Goal: Find specific page/section: Find specific page/section

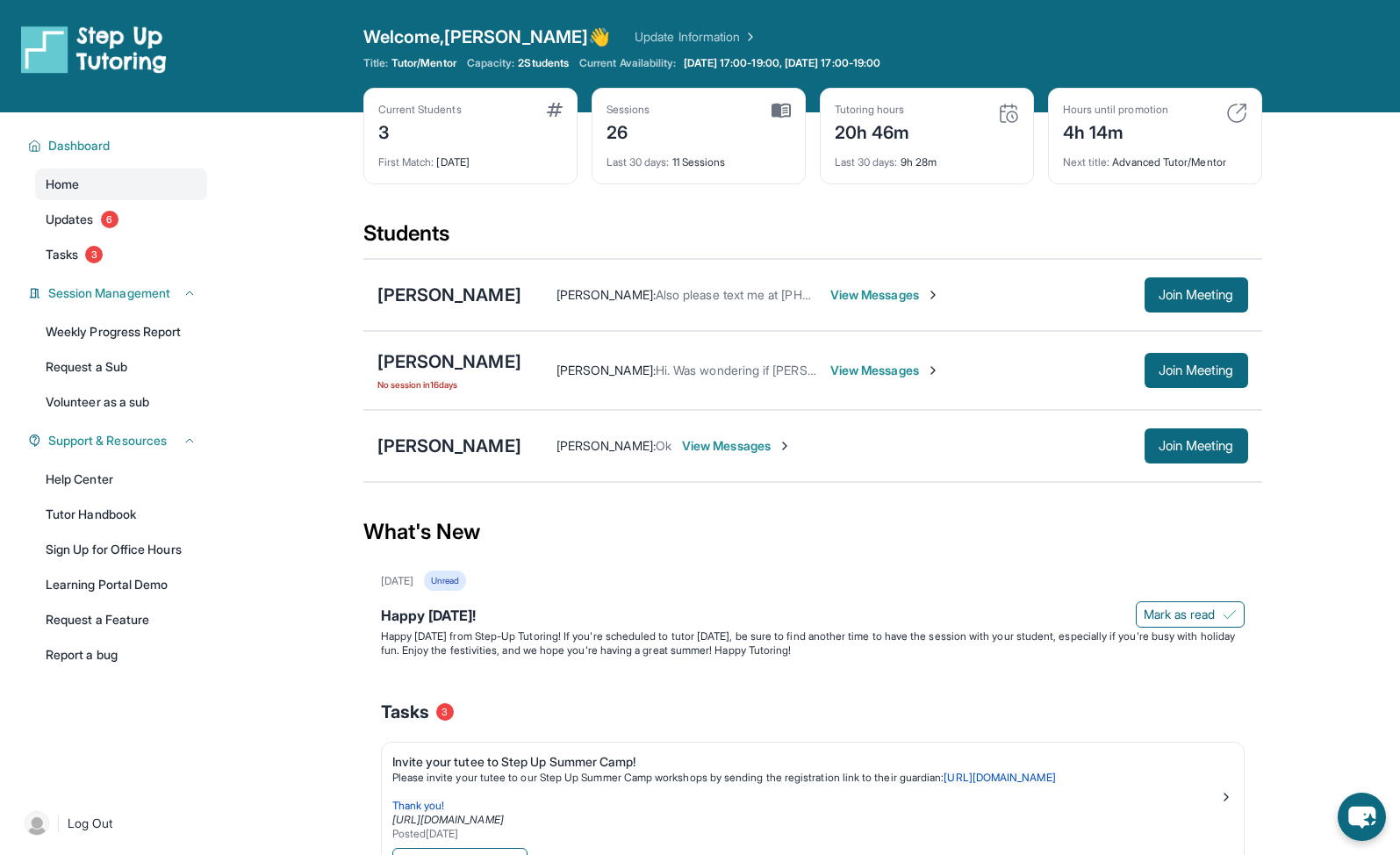
click at [1243, 119] on img at bounding box center [1236, 113] width 21 height 21
click at [684, 222] on div "Students" at bounding box center [812, 238] width 899 height 39
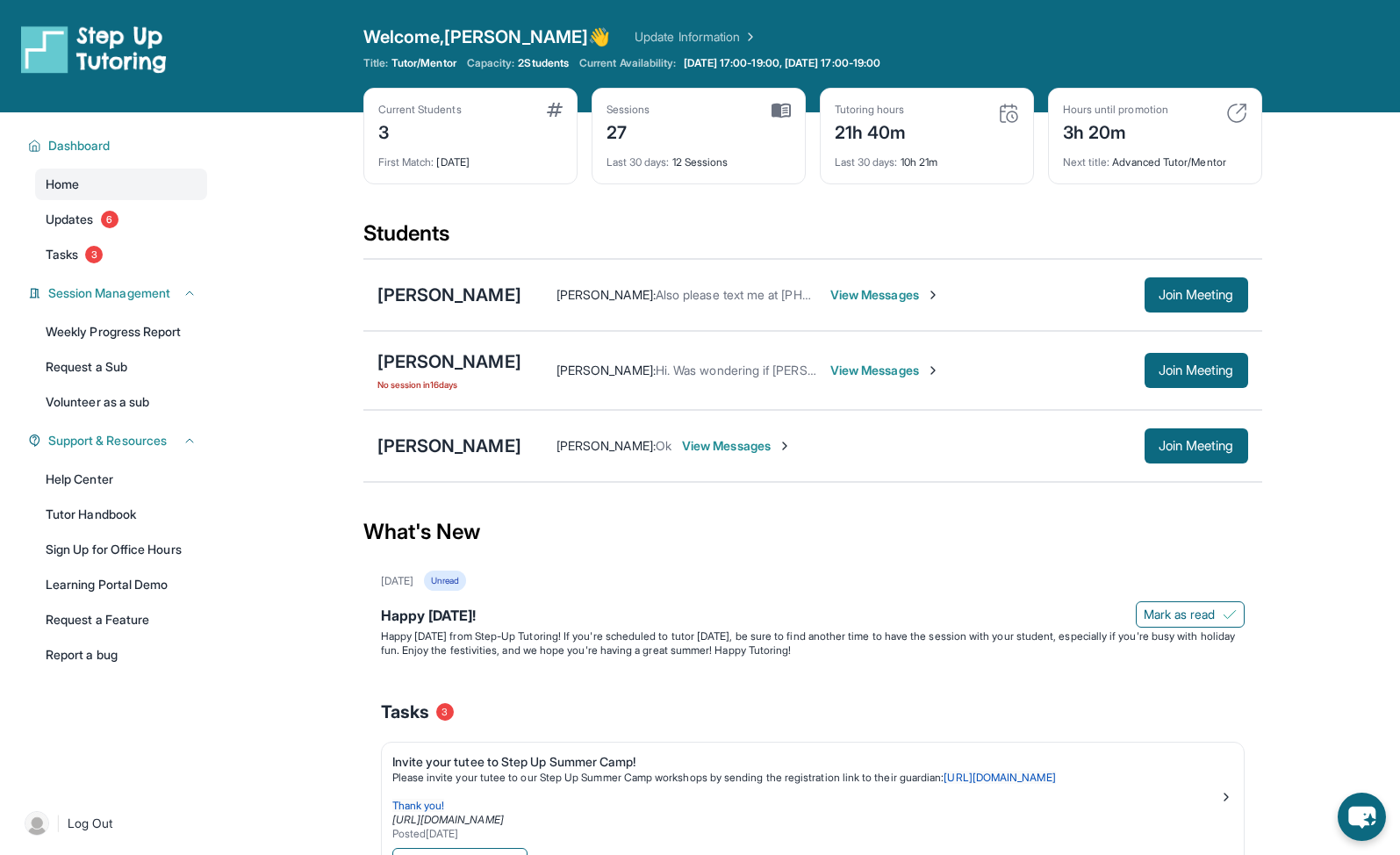
click at [389, 241] on div "Students" at bounding box center [812, 238] width 899 height 39
click at [334, 286] on main "Current Students 3 First Match : [DATE] Sessions 27 Last 30 days : 12 Sessions …" at bounding box center [812, 665] width 1175 height 1107
